Goal: Transaction & Acquisition: Purchase product/service

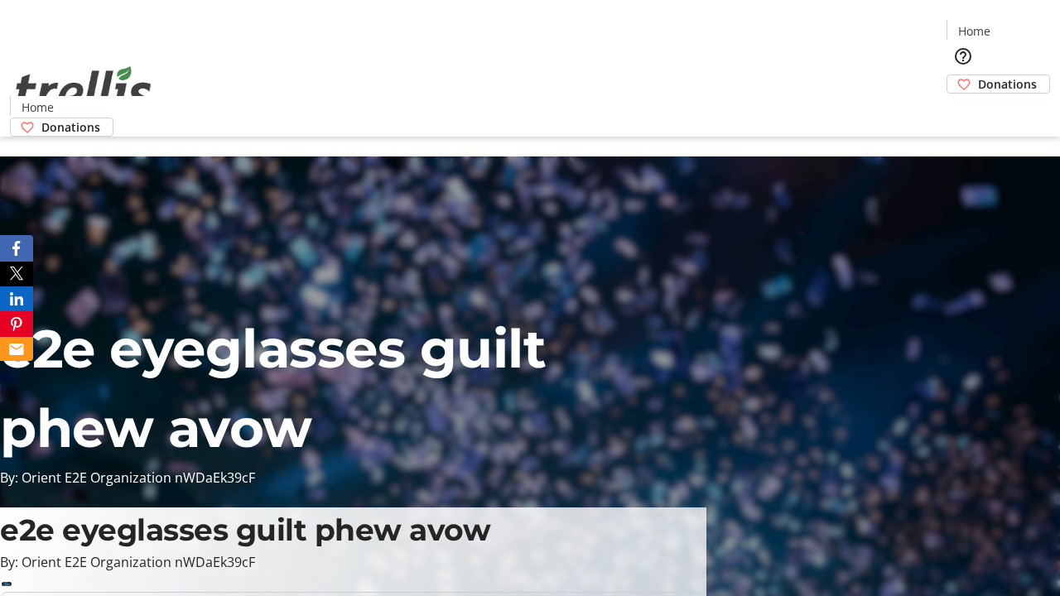
click at [978, 75] on span "Donations" at bounding box center [1007, 83] width 59 height 17
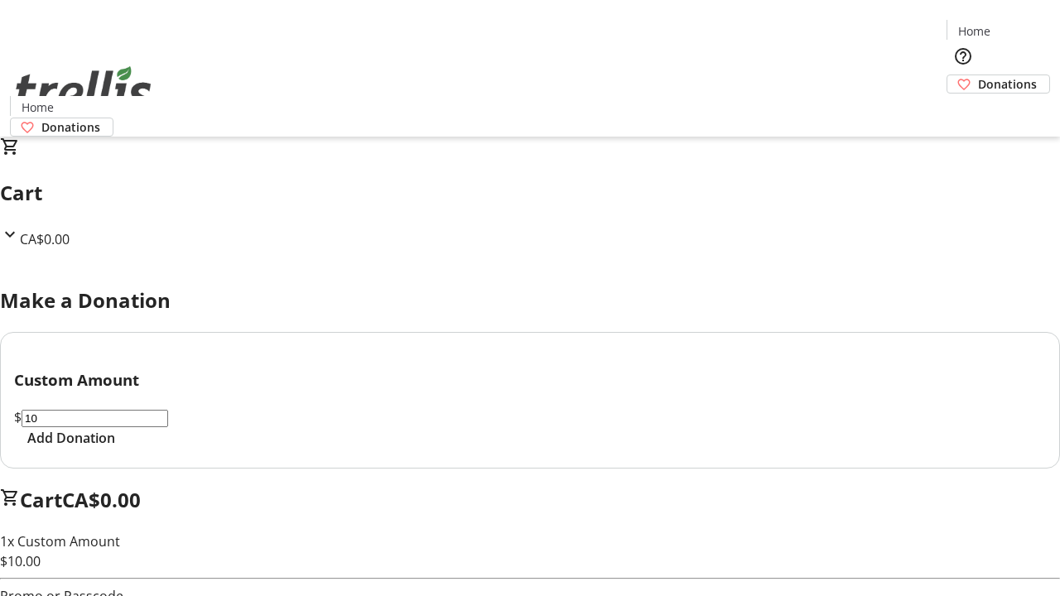
select select "CA"
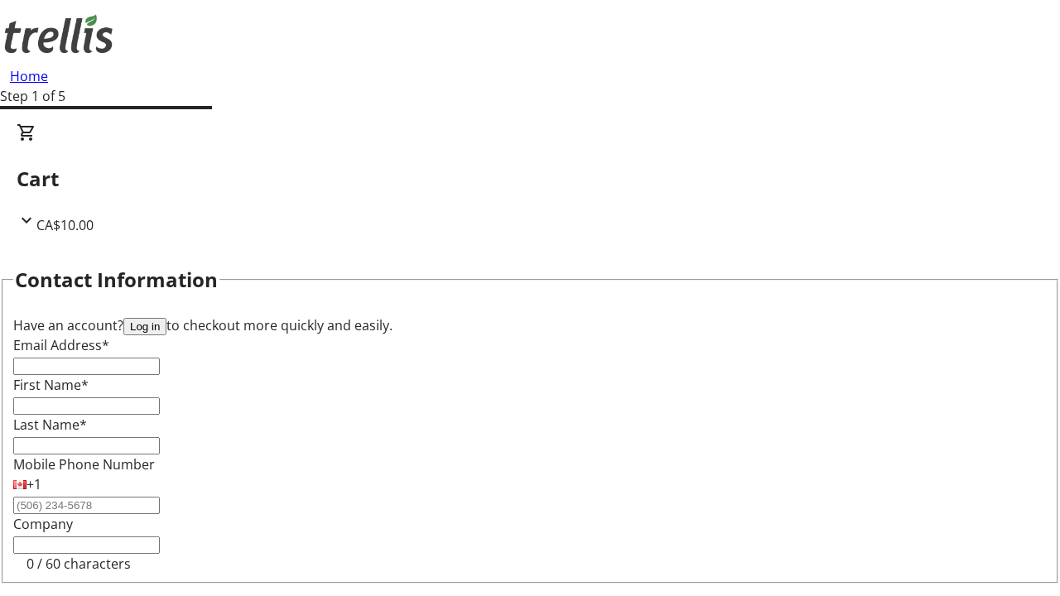
click at [167, 318] on button "Log in" at bounding box center [144, 326] width 43 height 17
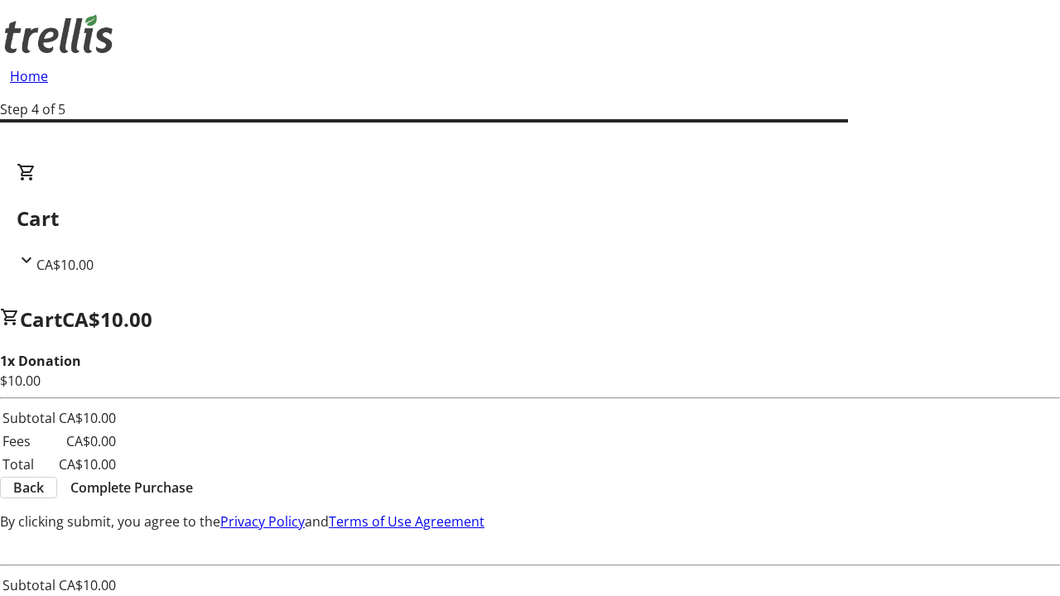
click at [193, 478] on span "Complete Purchase" at bounding box center [131, 488] width 123 height 20
